Goal: Task Accomplishment & Management: Manage account settings

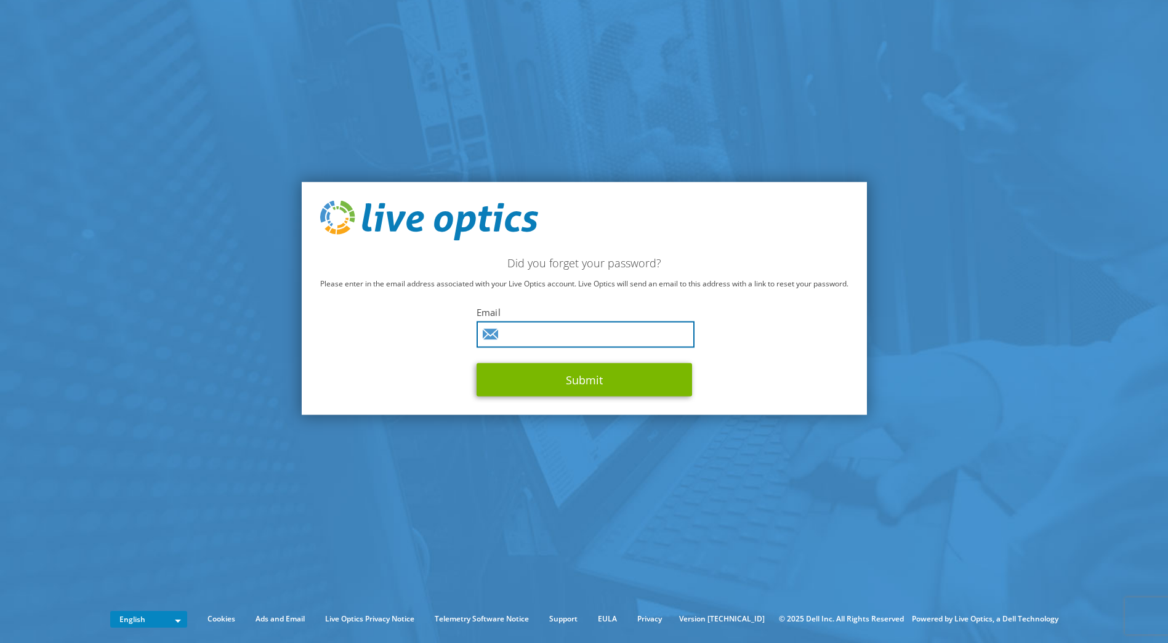
click at [572, 337] on input "text" at bounding box center [585, 334] width 218 height 26
type input "tdavis@srhs.com"
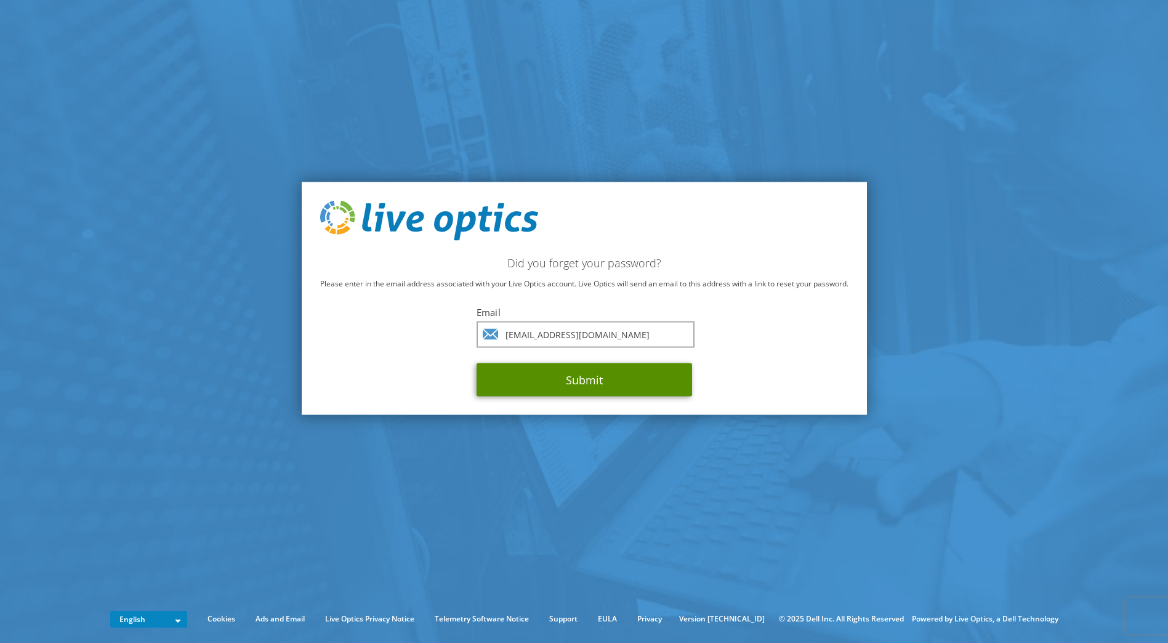
click at [552, 378] on button "Submit" at bounding box center [583, 379] width 215 height 33
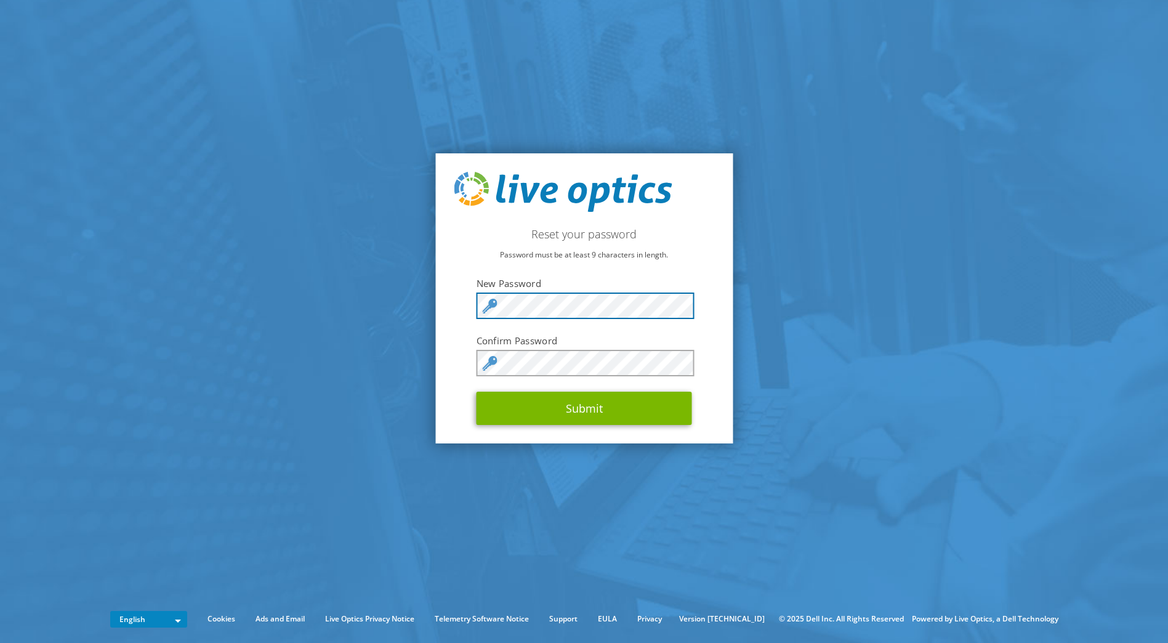
click at [403, 280] on section "Reset your password Password must be at least 9 characters in length. New Passw…" at bounding box center [584, 298] width 1168 height 597
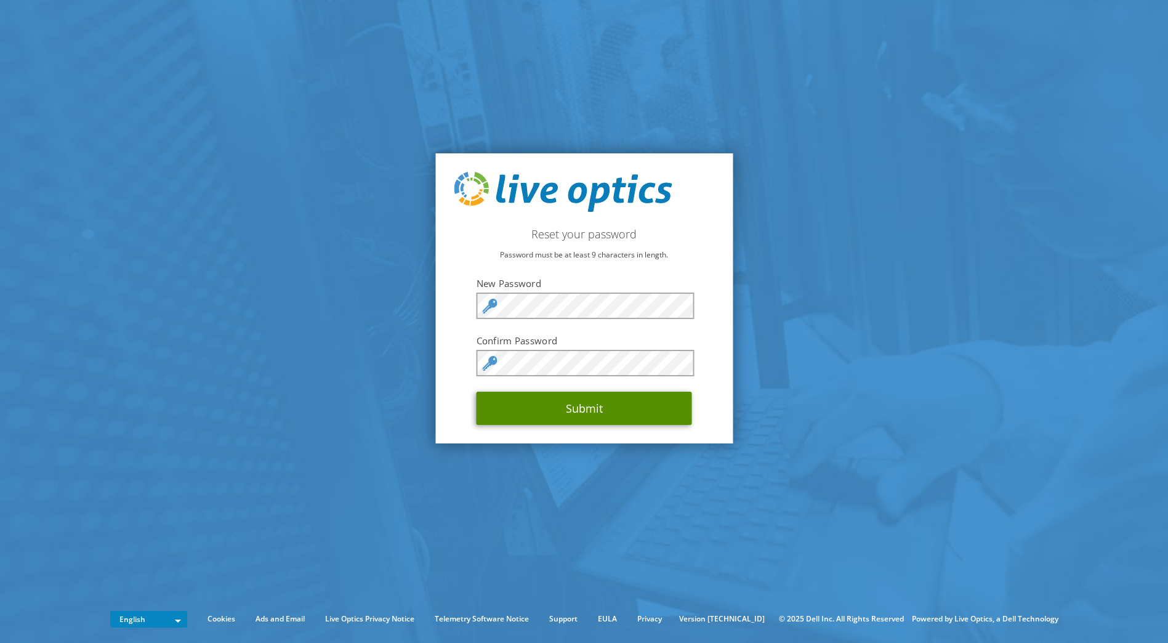
click at [597, 416] on button "Submit" at bounding box center [583, 408] width 215 height 33
